Goal: Information Seeking & Learning: Check status

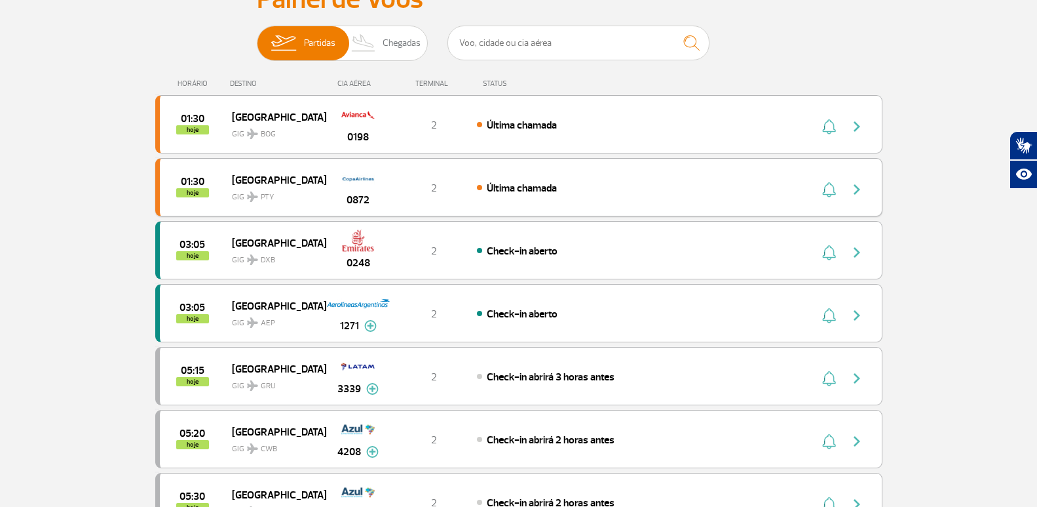
scroll to position [131, 0]
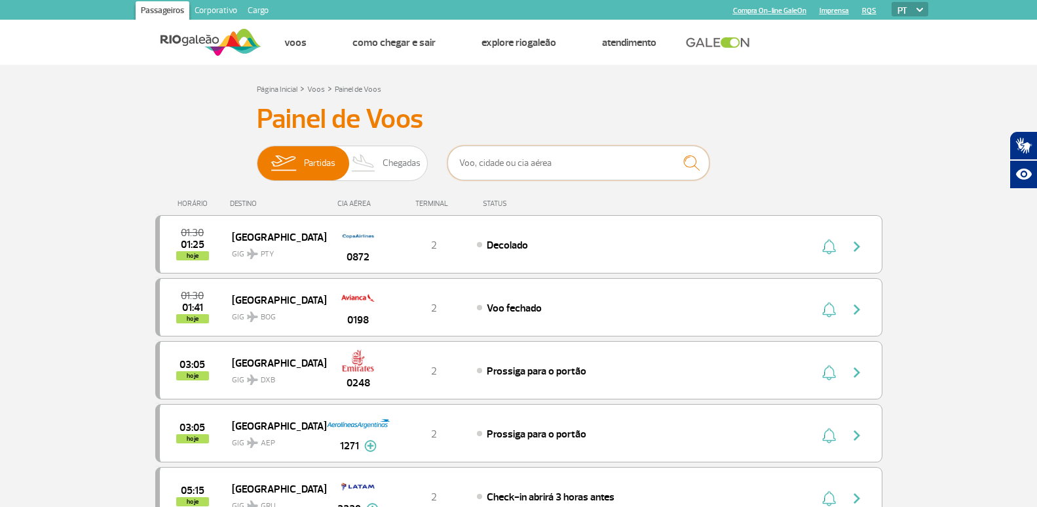
click at [549, 163] on input "text" at bounding box center [579, 162] width 262 height 35
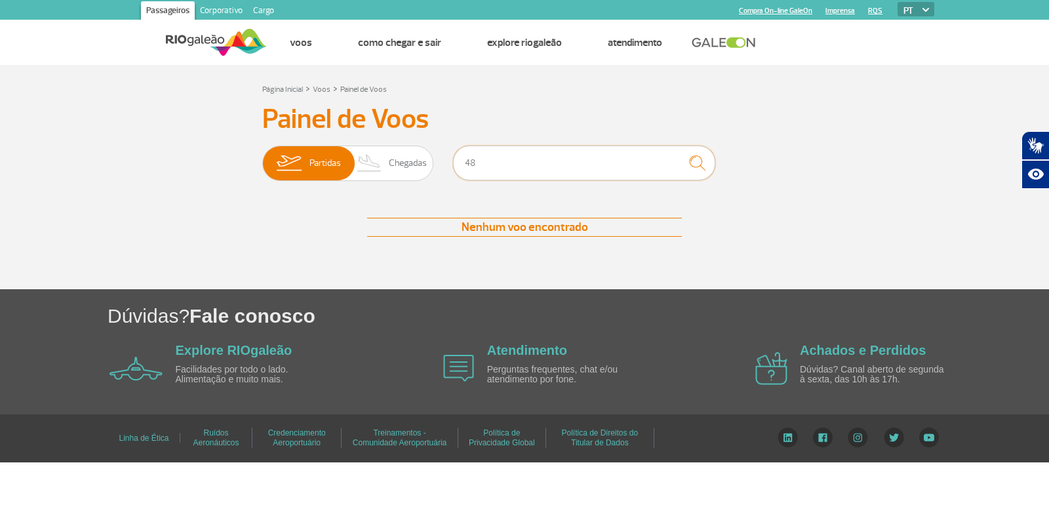
type input "4"
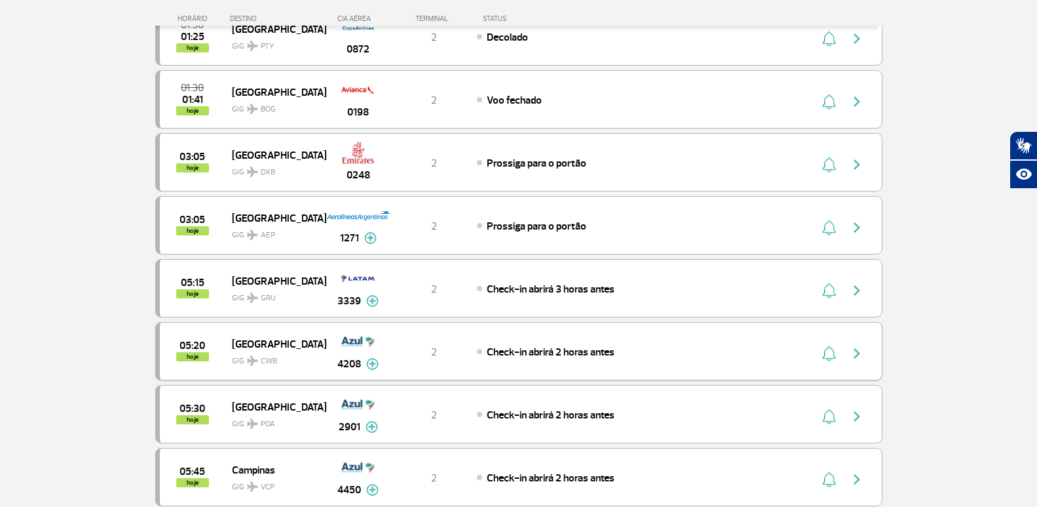
scroll to position [197, 0]
